Goal: Check status: Check status

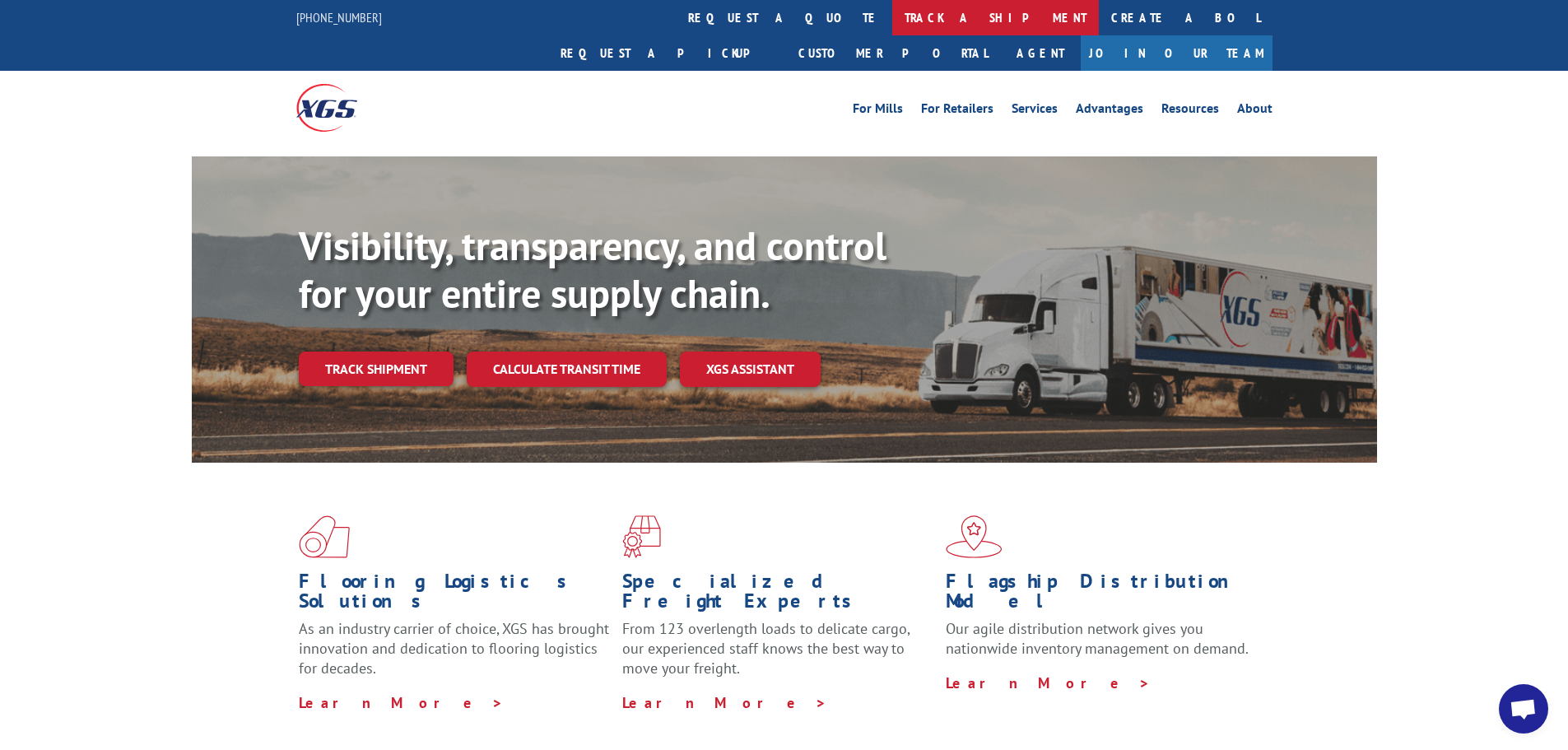
click at [892, 19] on link "track a shipment" at bounding box center [995, 18] width 207 height 35
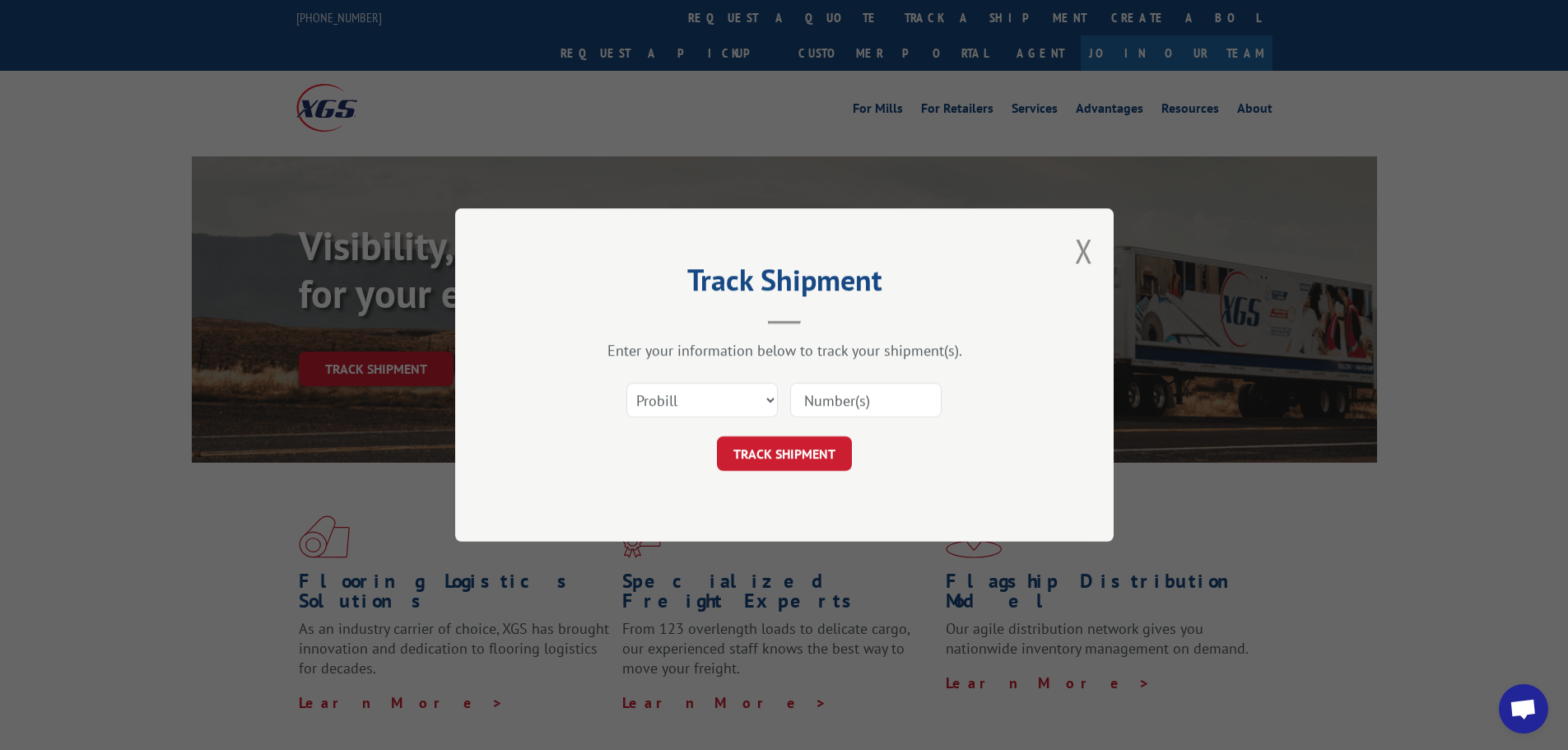
click at [808, 400] on input at bounding box center [866, 399] width 152 height 34
type input "17501909"
click at [820, 448] on button "TRACK SHIPMENT" at bounding box center [784, 453] width 135 height 34
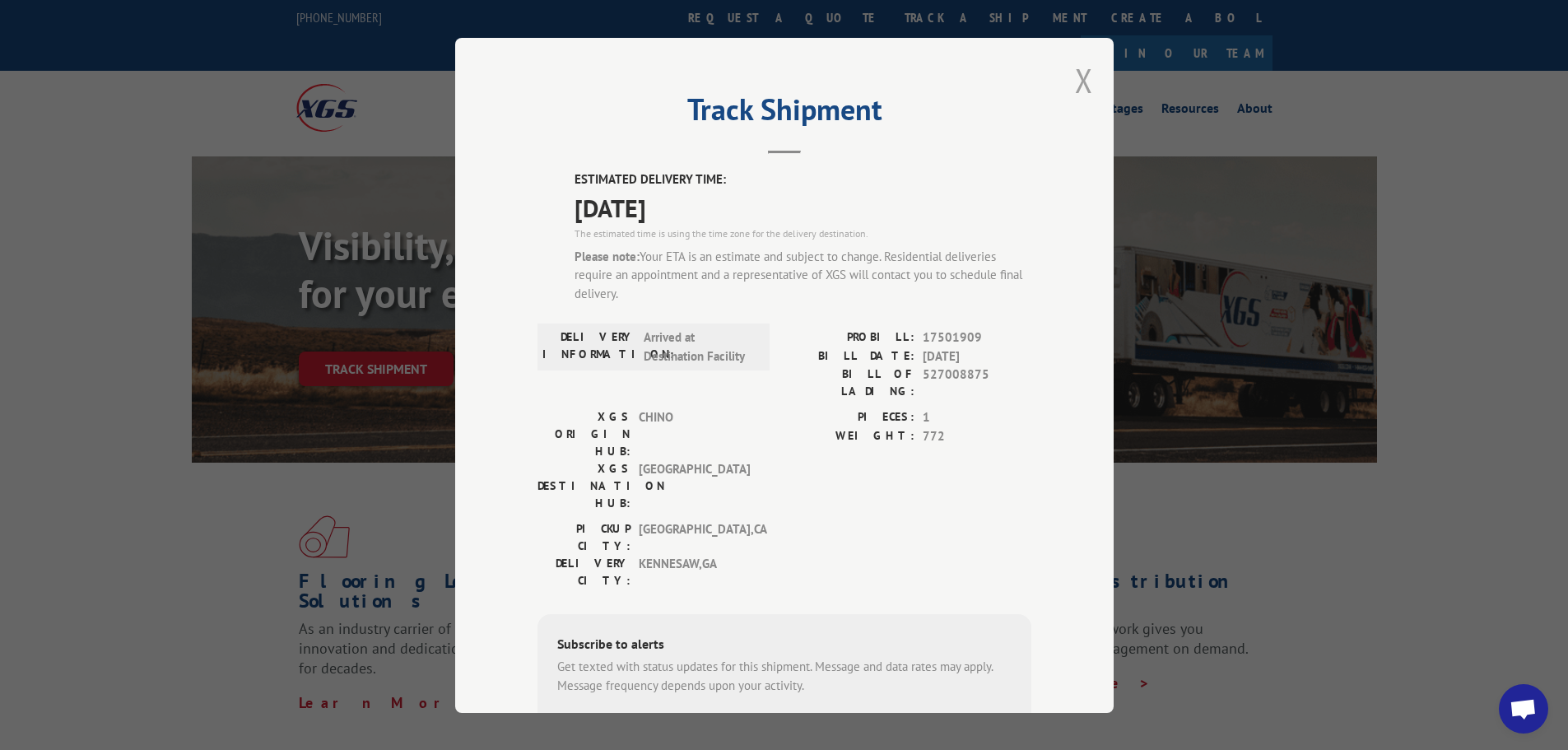
click at [1079, 77] on button "Close modal" at bounding box center [1084, 81] width 18 height 44
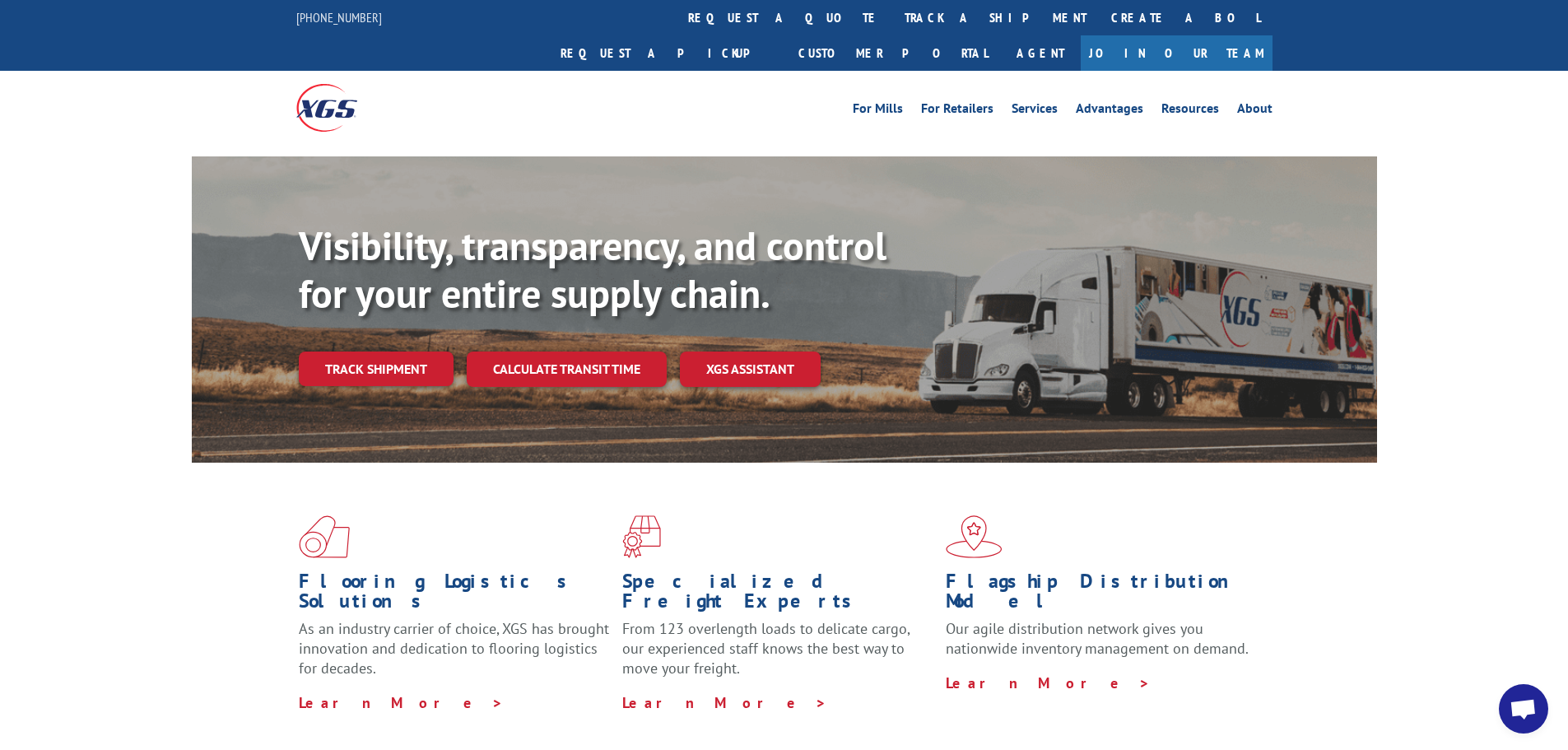
click at [1498, 696] on div "Flooring Logistics Solutions As an industry carrier of choice, XGS has brought …" at bounding box center [784, 627] width 1568 height 331
click at [1547, 712] on span "Open chat" at bounding box center [1523, 709] width 49 height 49
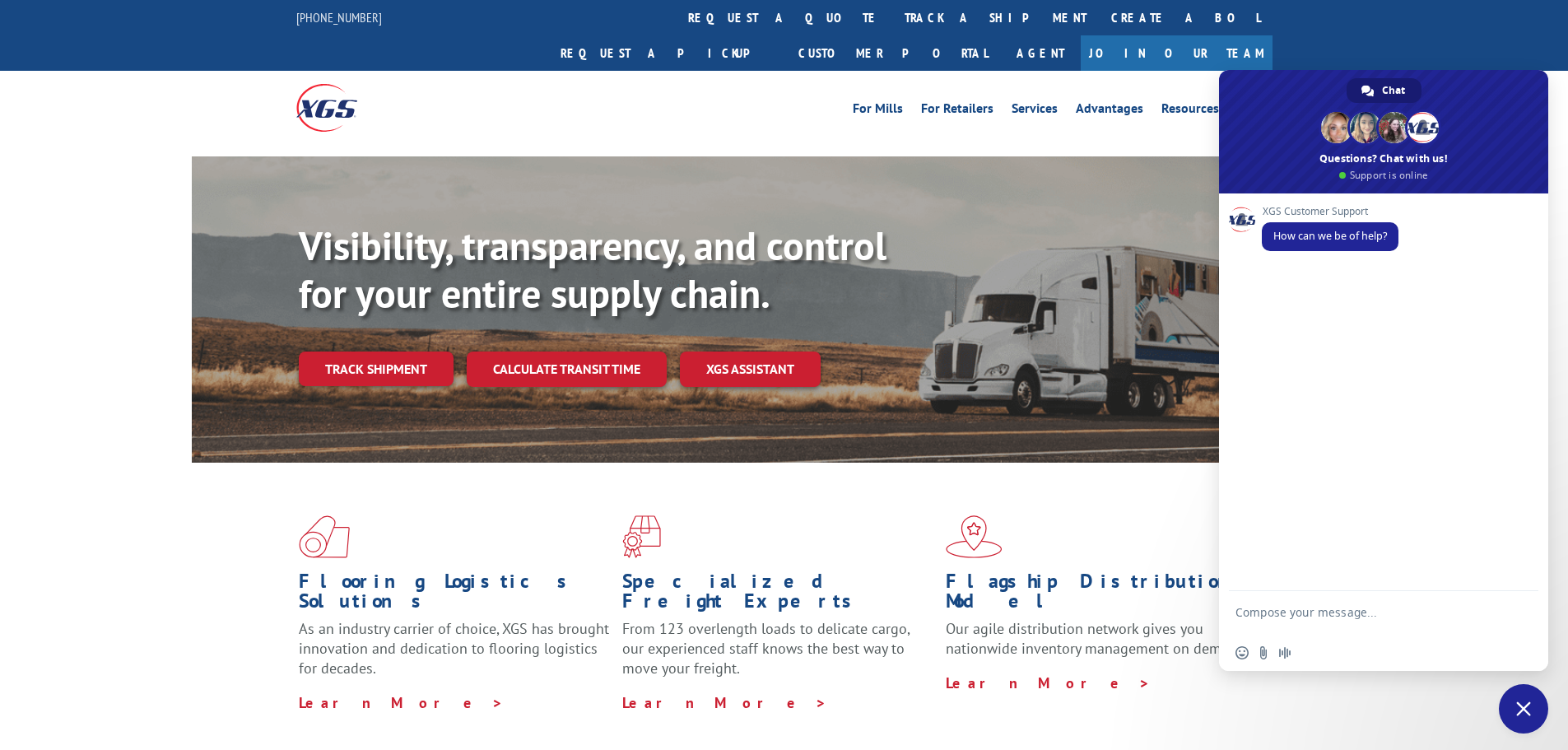
click at [1545, 713] on span "Close chat" at bounding box center [1523, 709] width 49 height 49
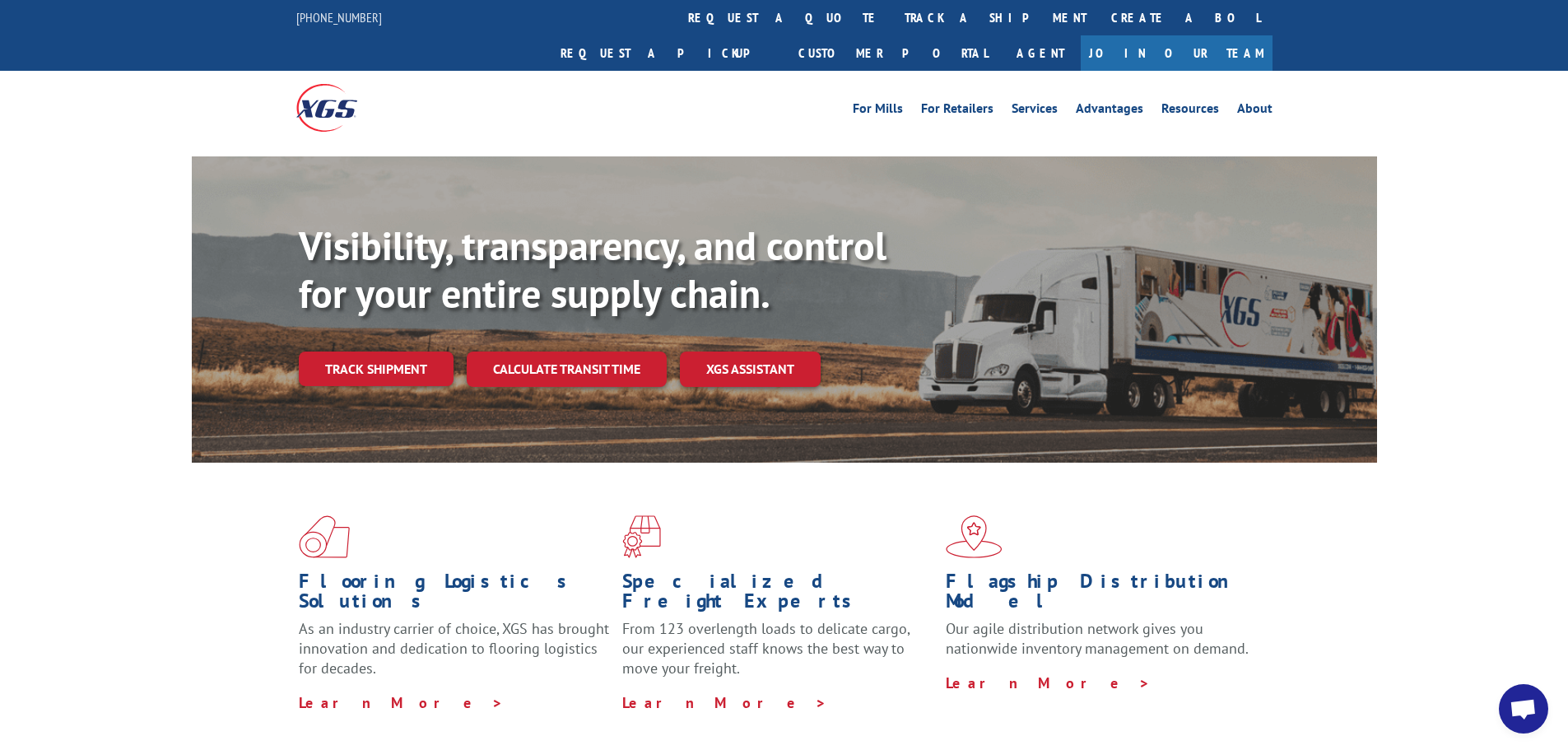
drag, startPoint x: 1484, startPoint y: 689, endPoint x: 1493, endPoint y: 692, distance: 9.5
click at [1485, 690] on div "Flooring Logistics Solutions As an industry carrier of choice, XGS has brought …" at bounding box center [784, 627] width 1568 height 331
click at [1493, 692] on div "Flooring Logistics Solutions As an industry carrier of choice, XGS has brought …" at bounding box center [784, 627] width 1568 height 331
click at [1502, 696] on span "Open chat" at bounding box center [1523, 709] width 49 height 49
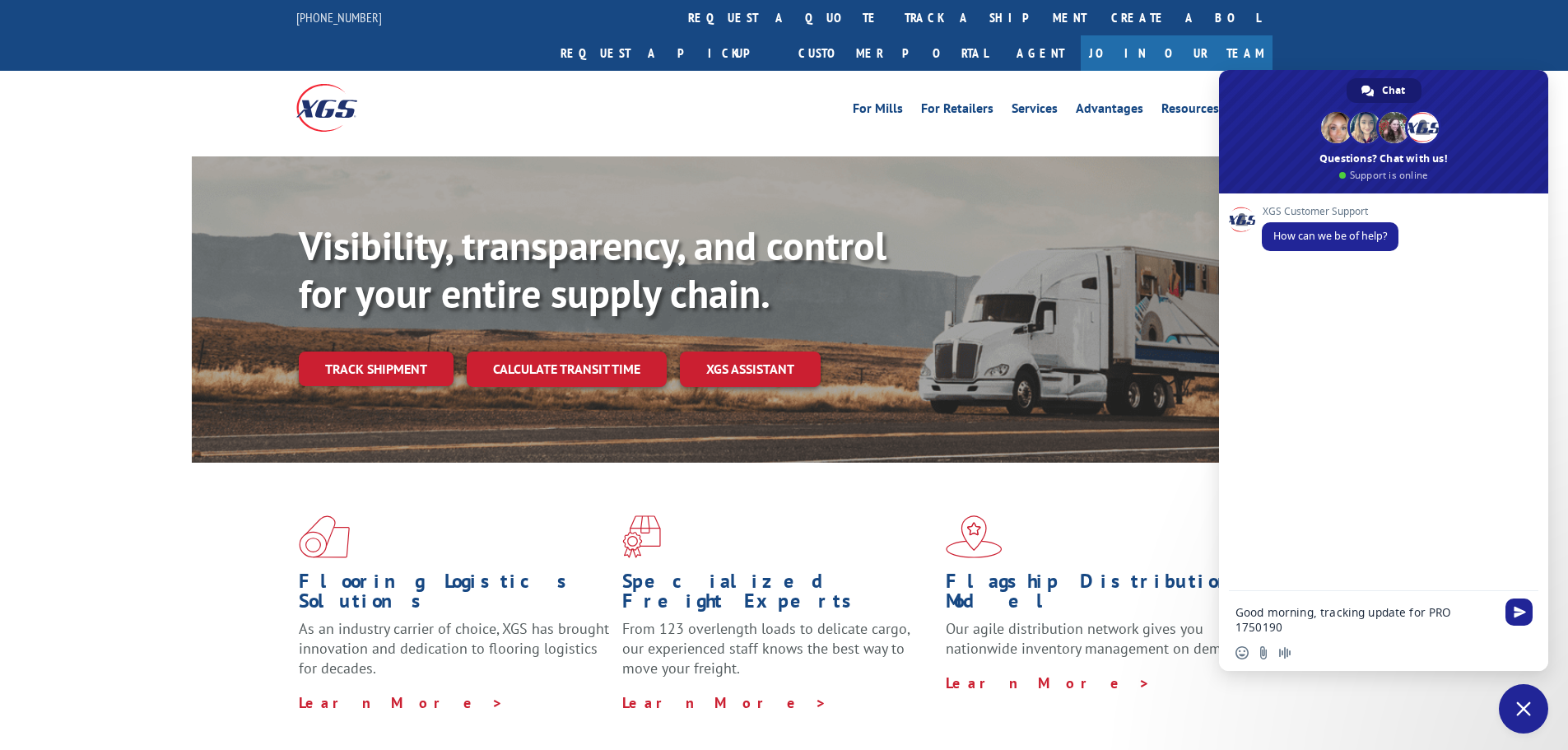
type textarea "Good morning, tracking update for PRO 17501909"
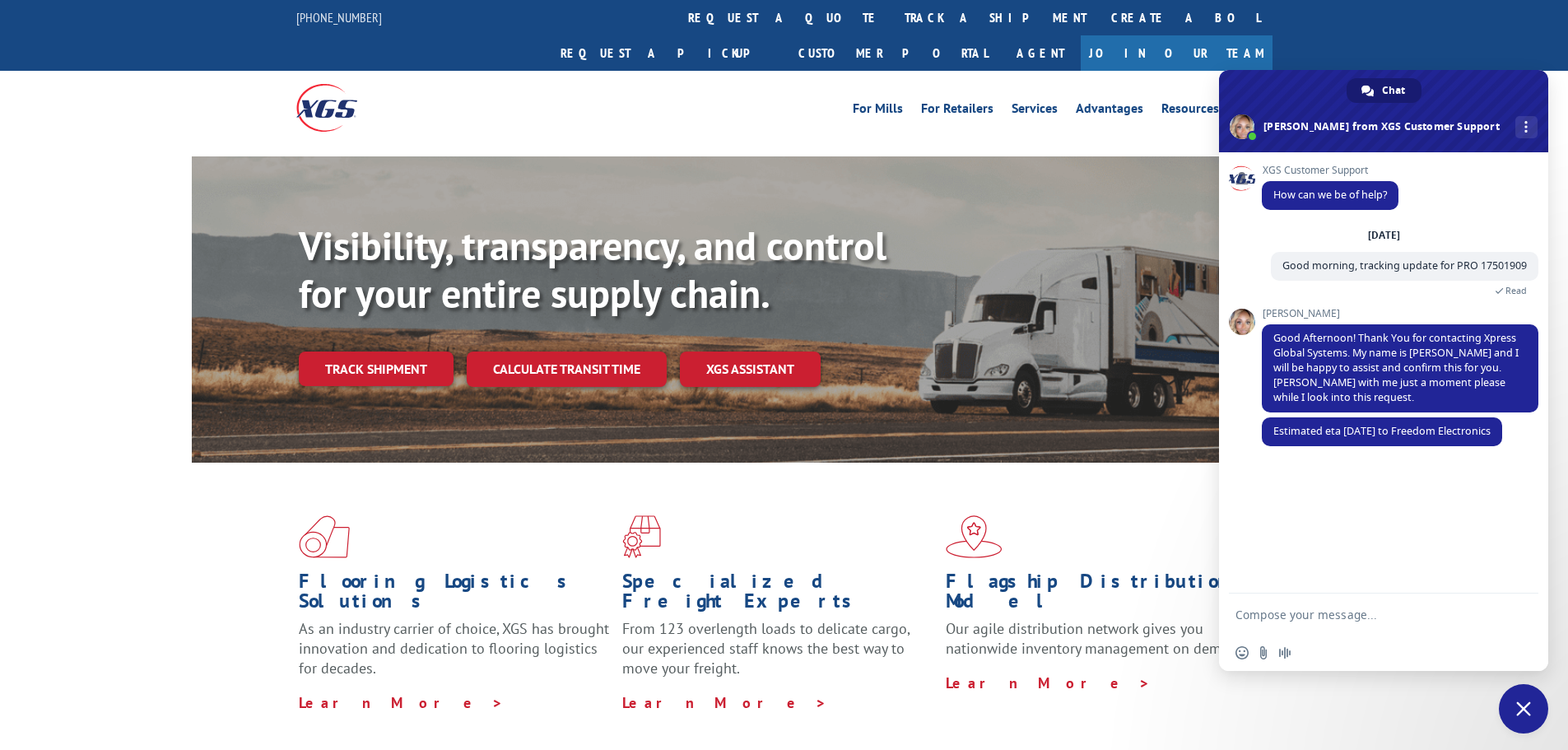
click at [1403, 627] on form at bounding box center [1365, 616] width 260 height 45
click at [1394, 608] on textarea "Compose your message..." at bounding box center [1365, 615] width 260 height 15
type textarea "Appreciate you, thanks!"
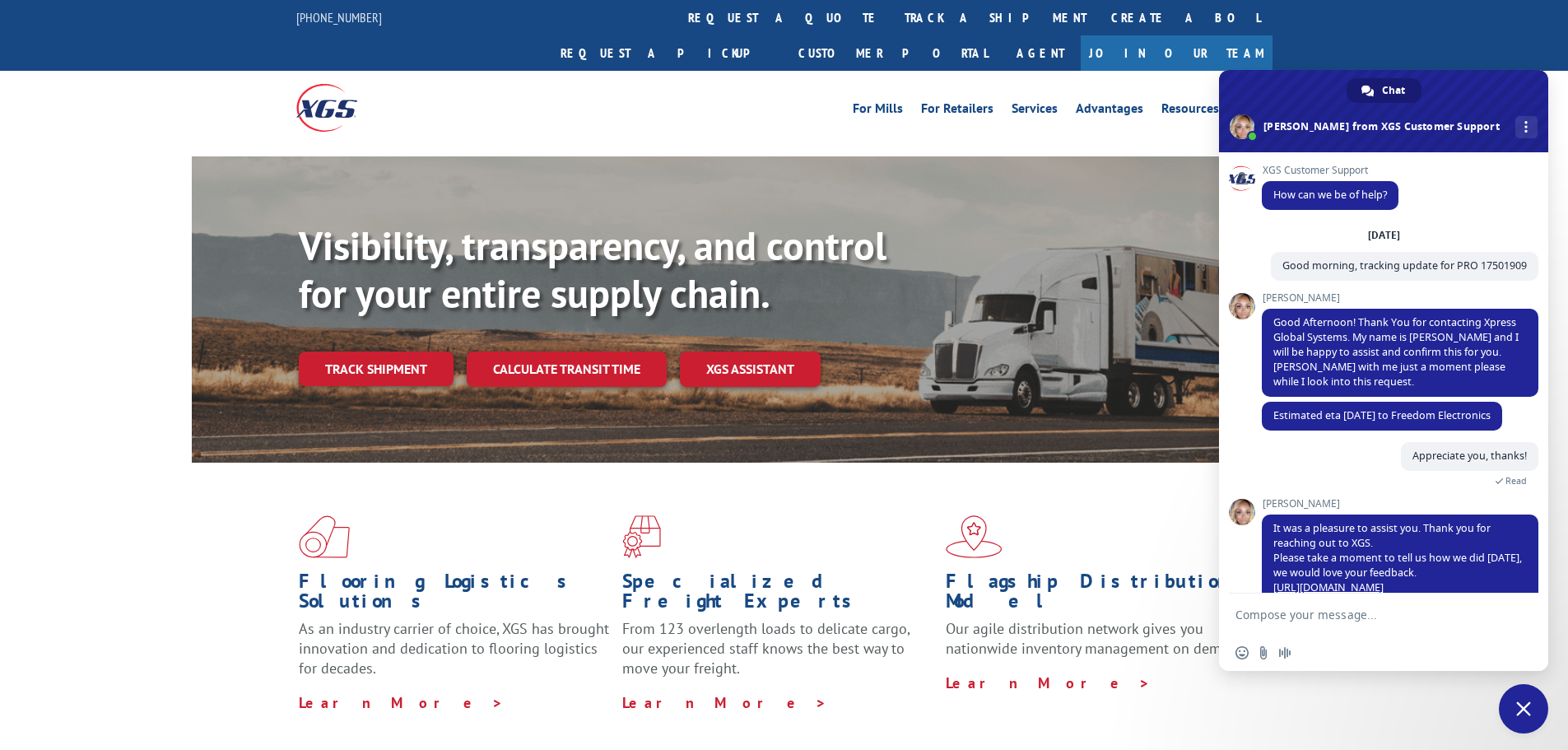
scroll to position [92, 0]
